Goal: Task Accomplishment & Management: Use online tool/utility

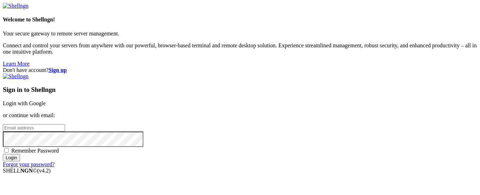
click at [46, 101] on link "Login with Google" at bounding box center [24, 104] width 43 height 6
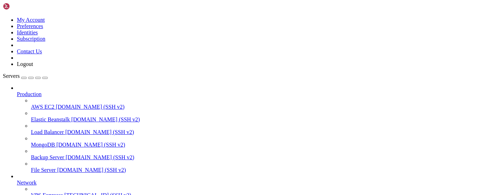
scroll to position [107, 0]
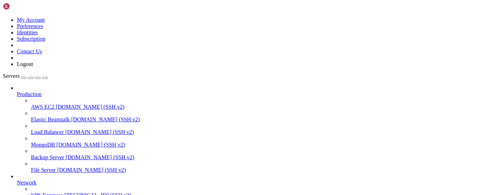
drag, startPoint x: 32, startPoint y: 500, endPoint x: 41, endPoint y: 510, distance: 13.4
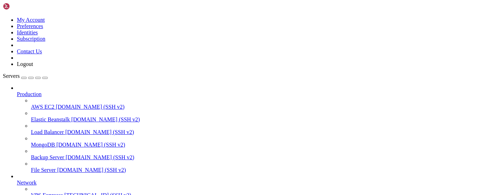
drag, startPoint x: 184, startPoint y: 494, endPoint x: 58, endPoint y: 579, distance: 152.4
click html "Page up root@vmi2691088:~# 4de8bb8312e3 backendpqrs-app "uvicorn main:app --…" …"
